Goal: Transaction & Acquisition: Register for event/course

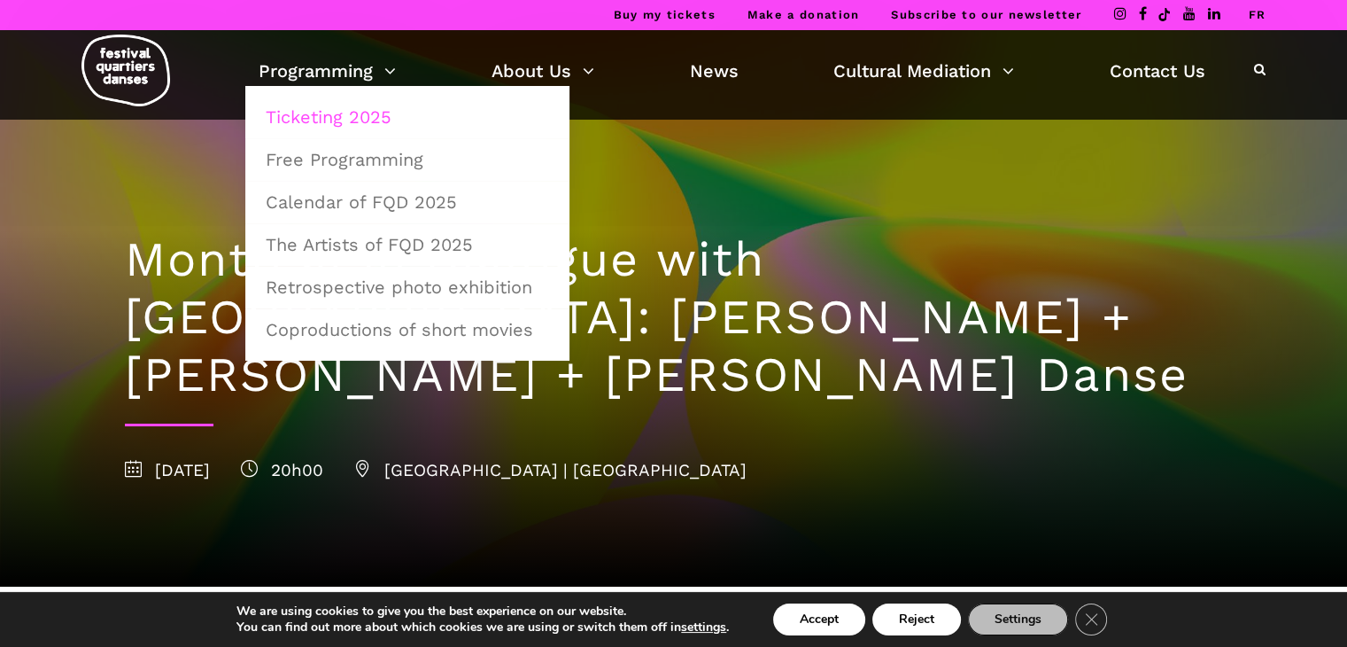
click at [372, 112] on link "Ticketing 2025" at bounding box center [407, 117] width 305 height 41
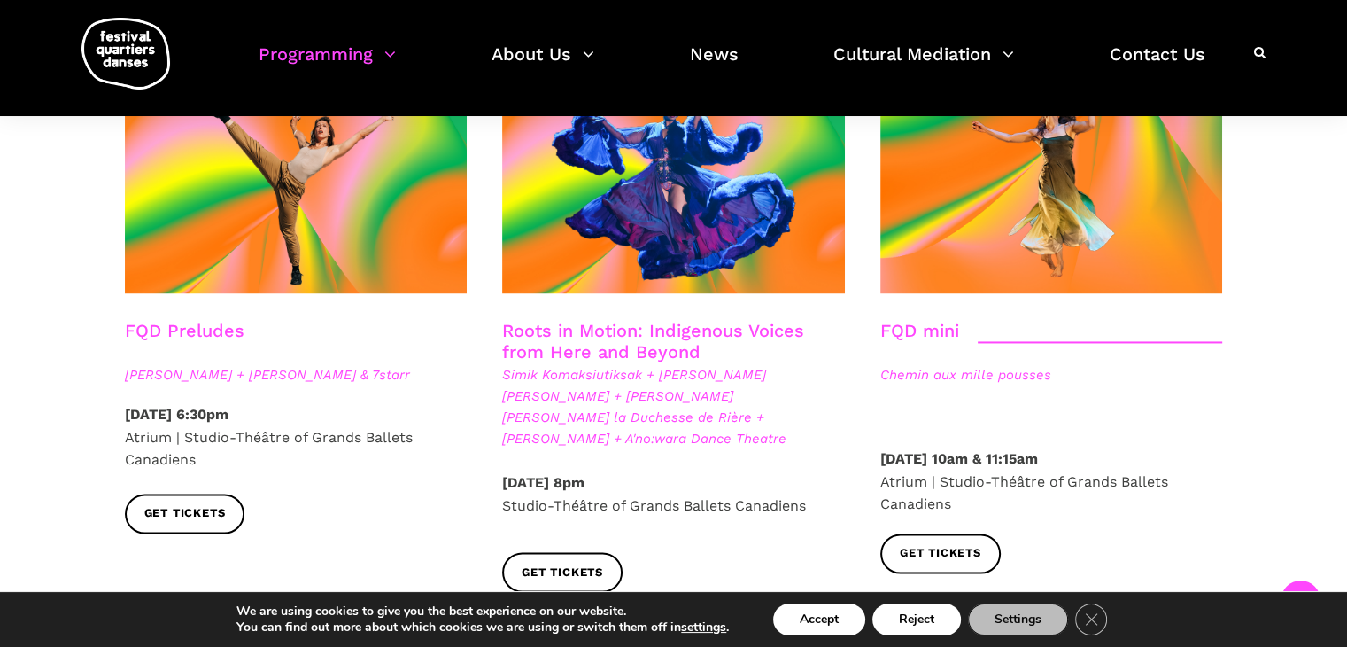
scroll to position [2646, 0]
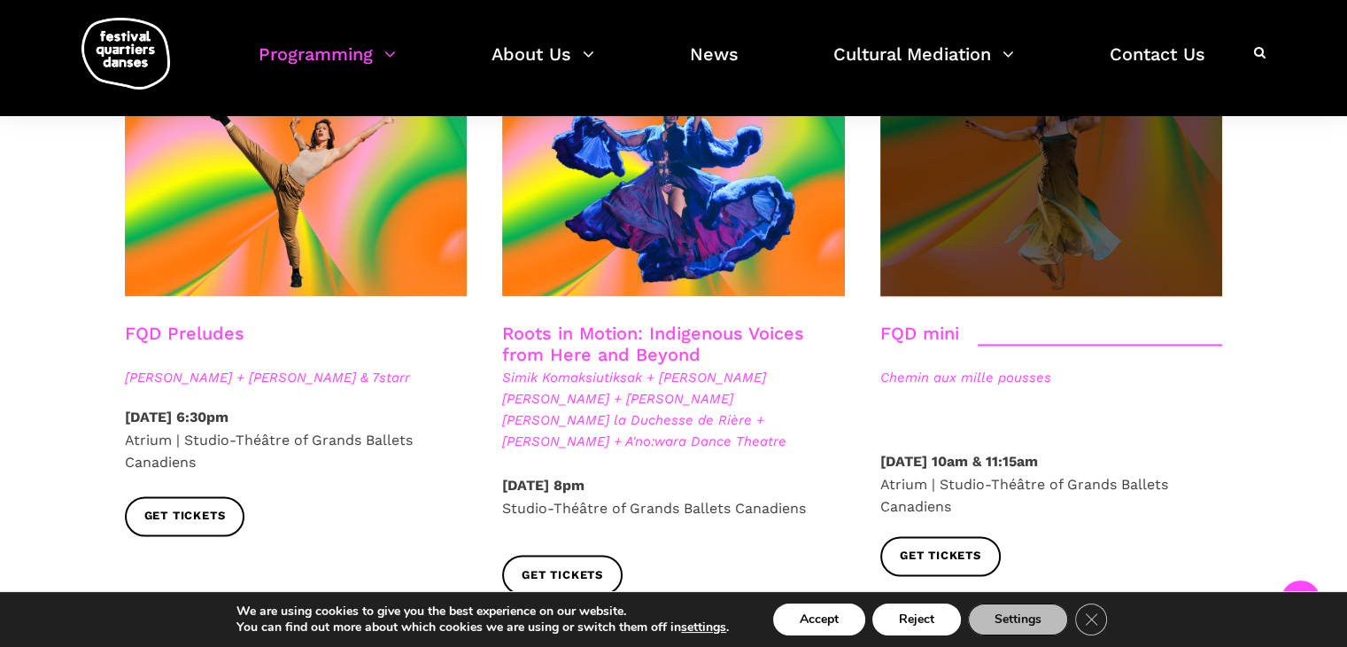
click at [957, 172] on span at bounding box center [1051, 180] width 343 height 229
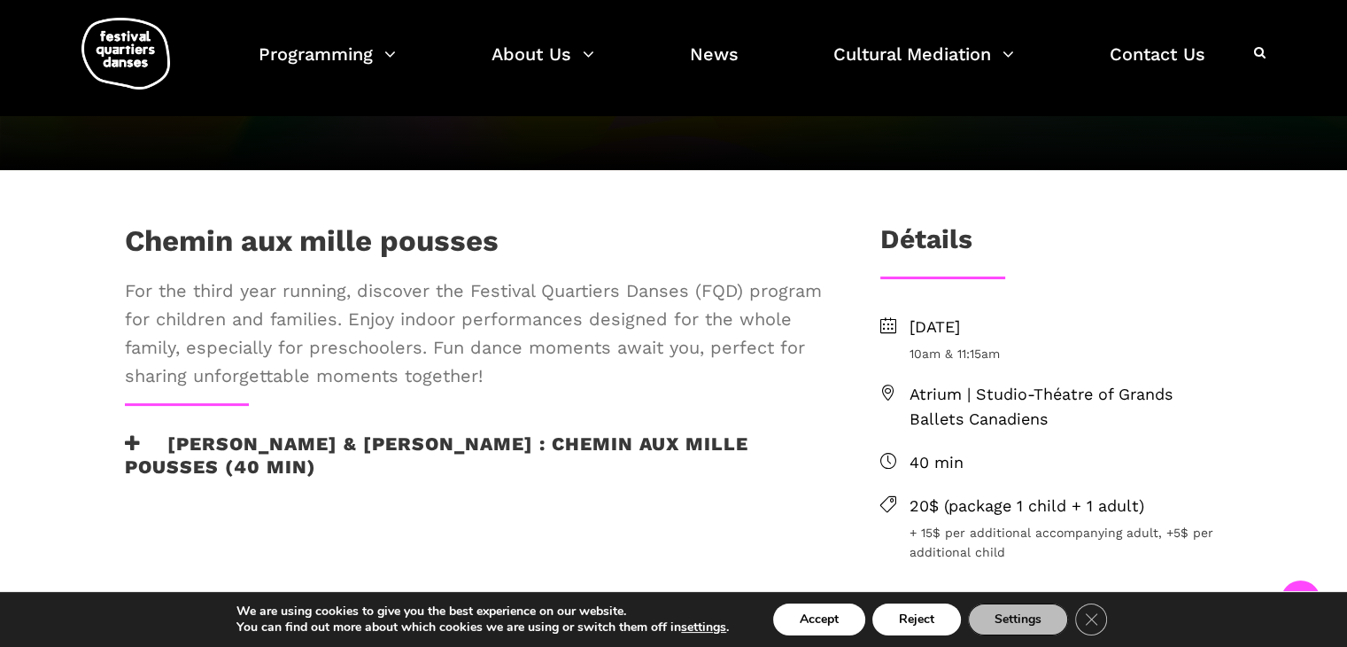
scroll to position [307, 0]
